Goal: Navigation & Orientation: Go to known website

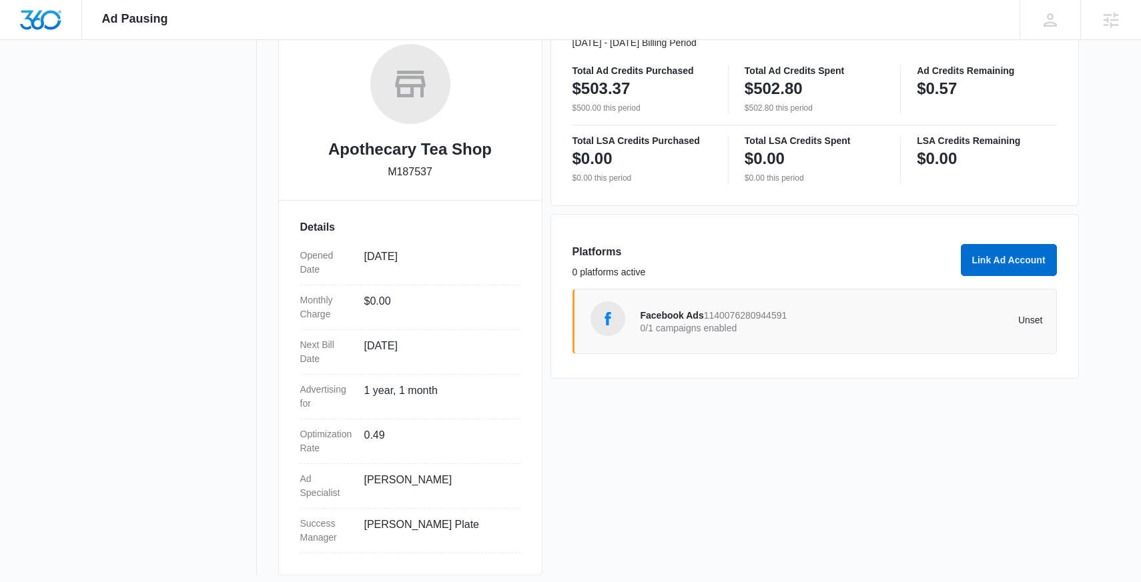
scroll to position [221, 0]
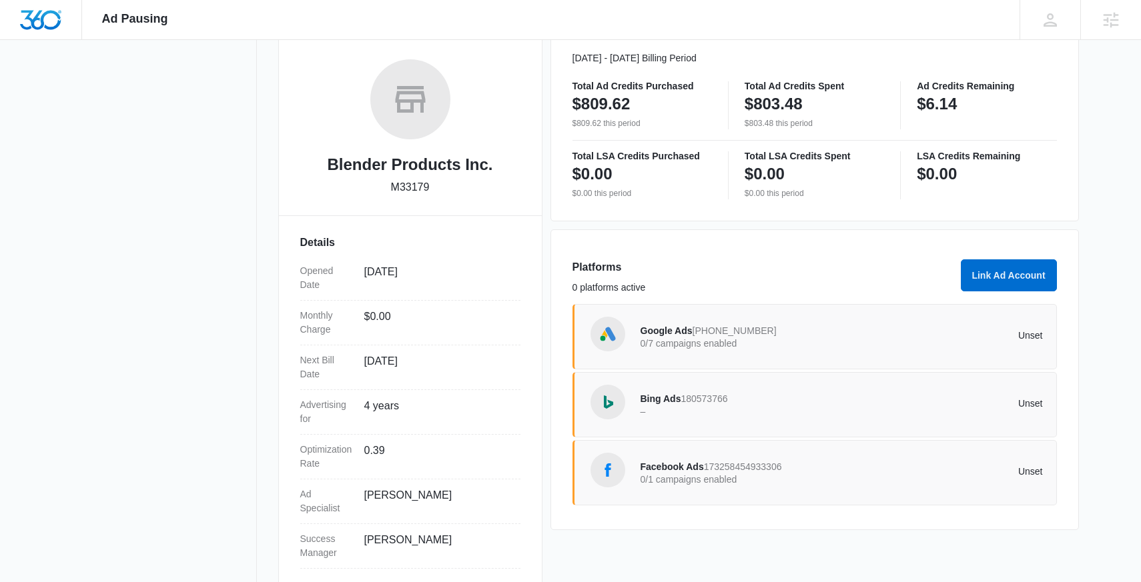
scroll to position [203, 0]
